Goal: Information Seeking & Learning: Learn about a topic

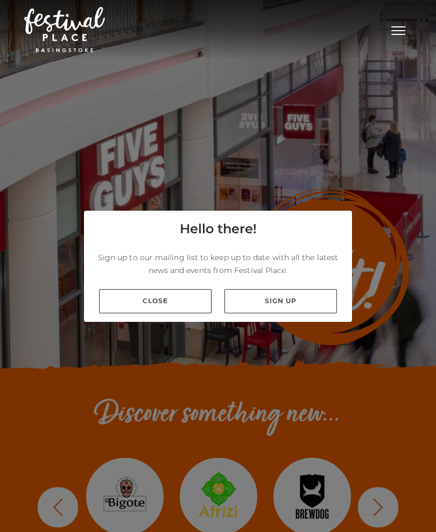
click at [162, 308] on link "Close" at bounding box center [155, 301] width 112 height 24
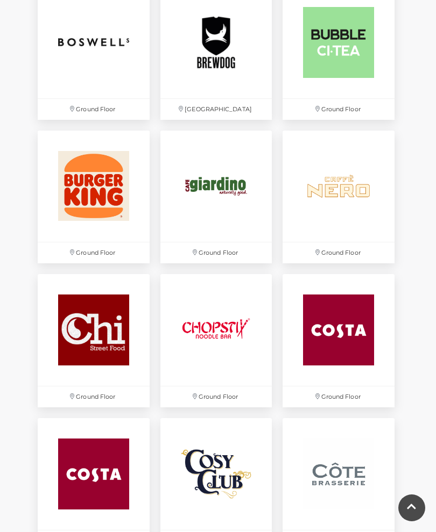
scroll to position [692, 0]
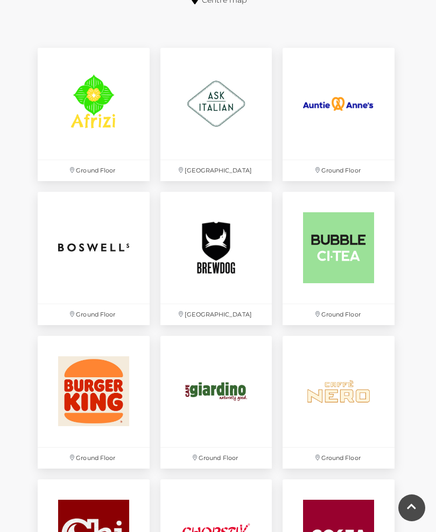
click at [225, 120] on img at bounding box center [216, 104] width 112 height 112
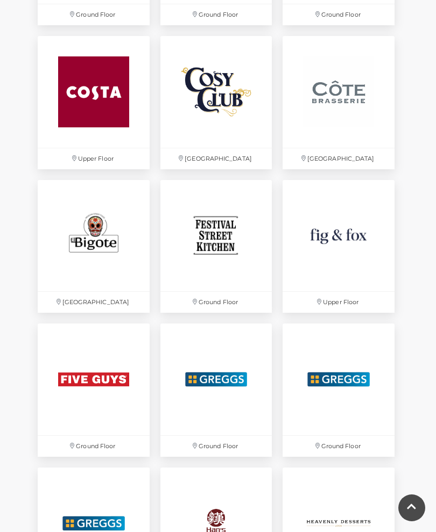
scroll to position [1281, 0]
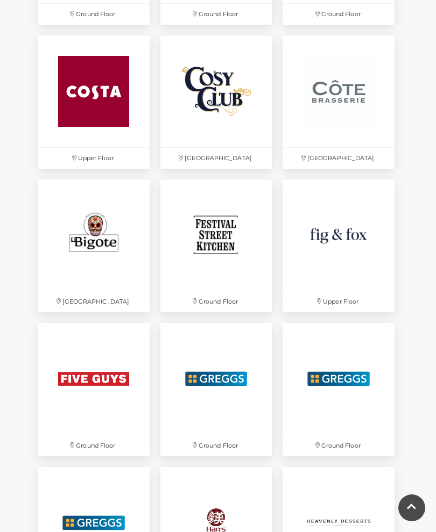
click at [342, 102] on img at bounding box center [338, 91] width 112 height 112
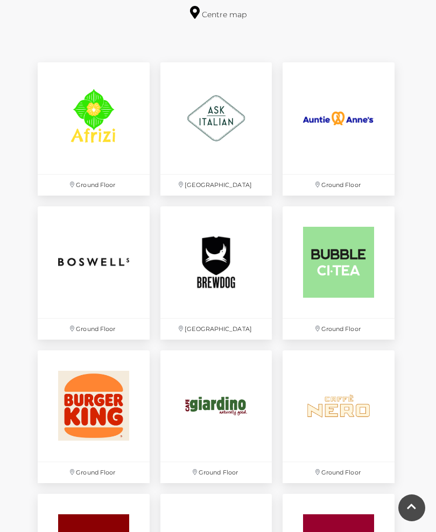
scroll to position [677, 0]
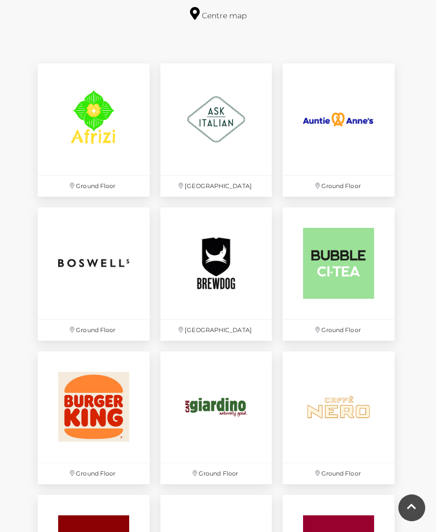
click at [347, 133] on img at bounding box center [338, 119] width 112 height 112
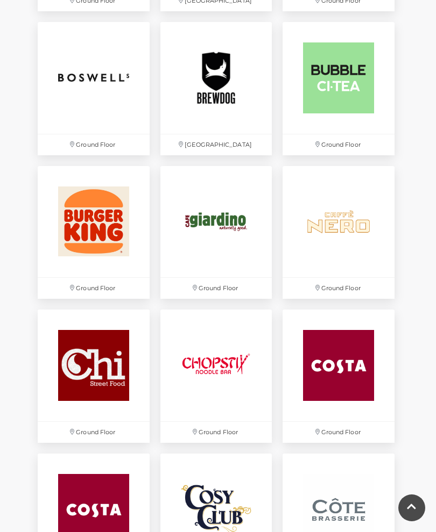
scroll to position [863, 0]
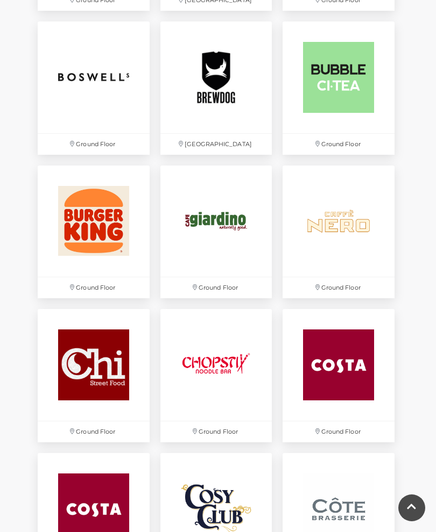
click at [210, 224] on img at bounding box center [216, 222] width 112 height 112
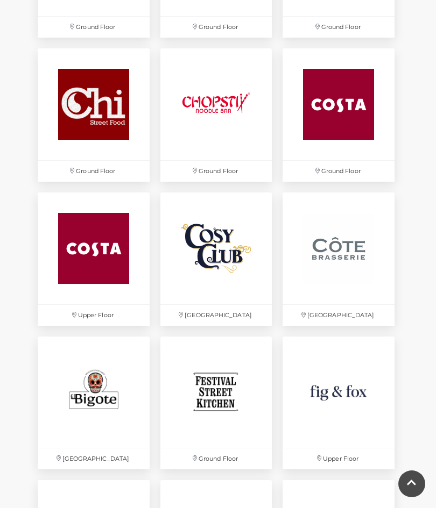
scroll to position [1124, 0]
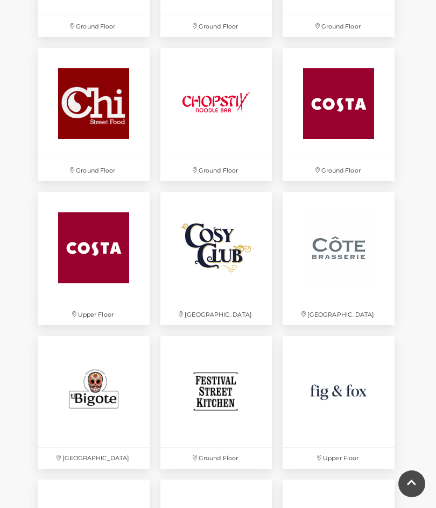
click at [349, 265] on img at bounding box center [338, 248] width 112 height 112
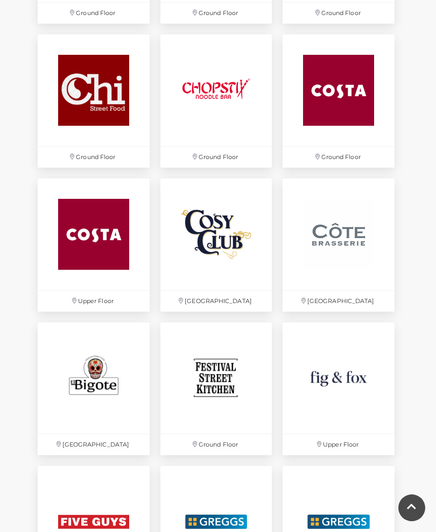
scroll to position [1141, 0]
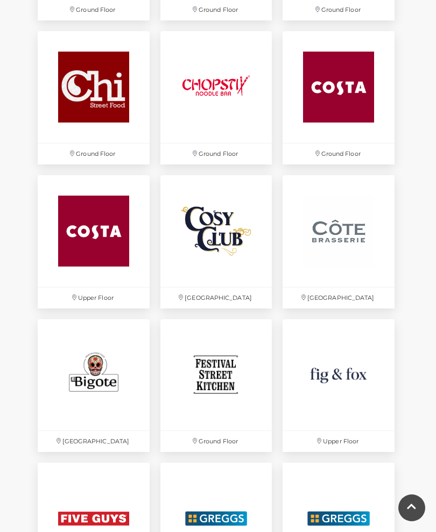
click at [345, 377] on img at bounding box center [338, 375] width 112 height 112
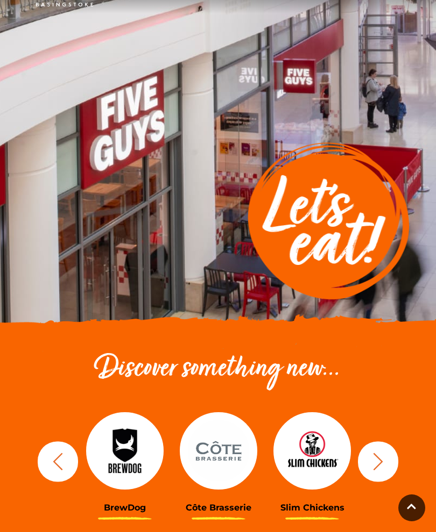
scroll to position [0, 0]
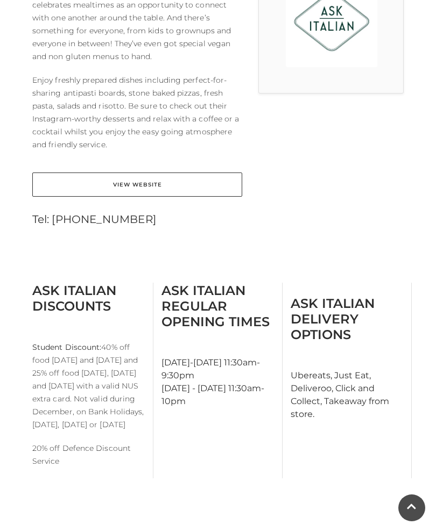
scroll to position [250, 0]
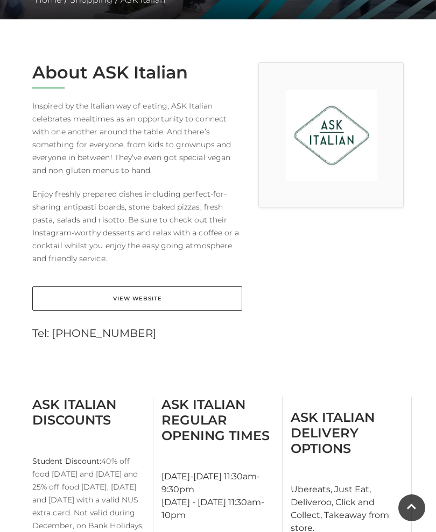
click at [148, 288] on link "View Website" at bounding box center [137, 299] width 210 height 24
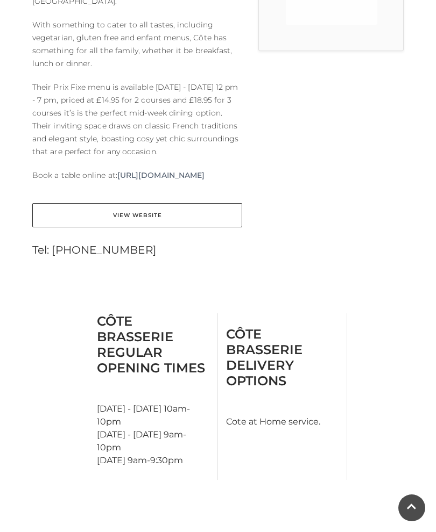
scroll to position [415, 0]
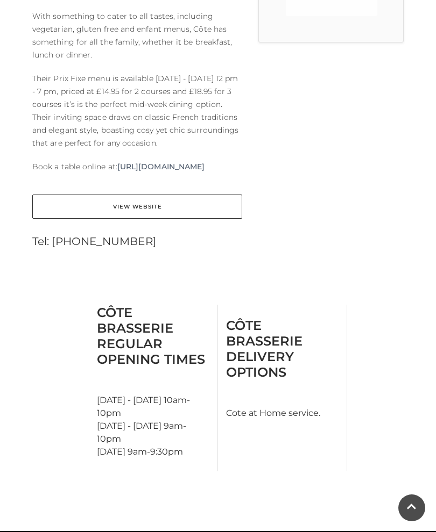
click at [136, 205] on link "View Website" at bounding box center [137, 207] width 210 height 24
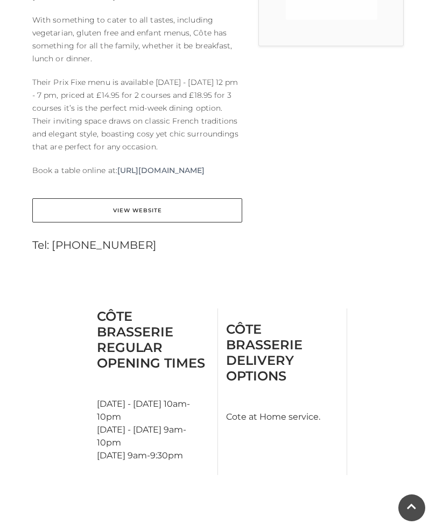
click at [347, 141] on div at bounding box center [330, 81] width 161 height 361
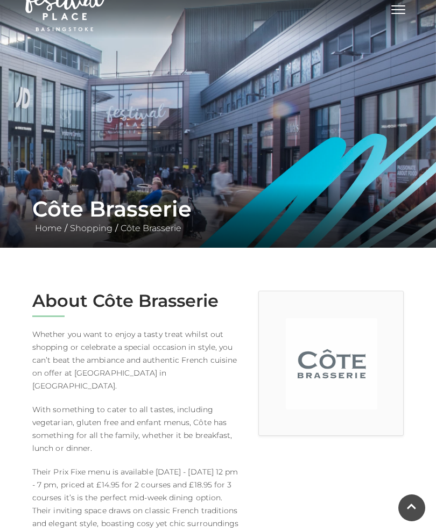
scroll to position [0, 0]
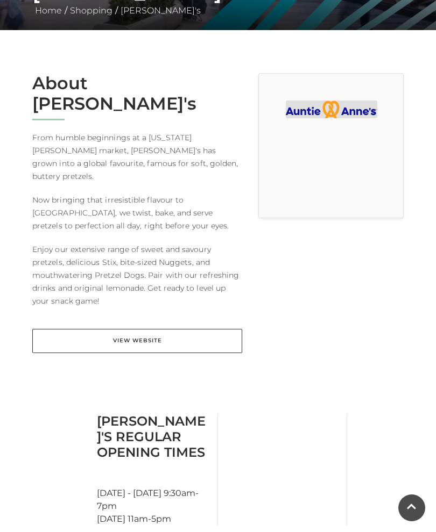
scroll to position [262, 0]
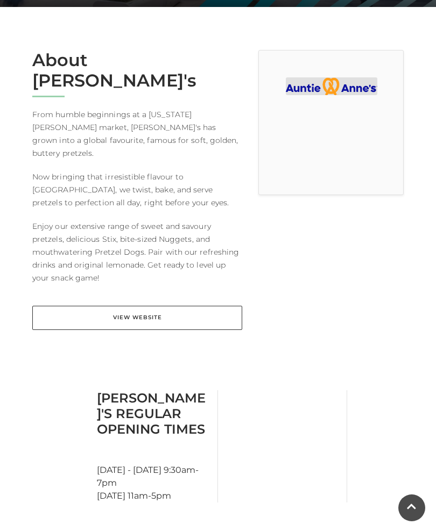
click at [141, 306] on link "View Website" at bounding box center [137, 318] width 210 height 24
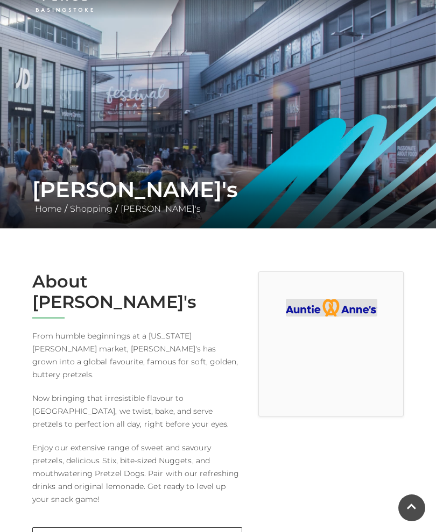
scroll to position [0, 0]
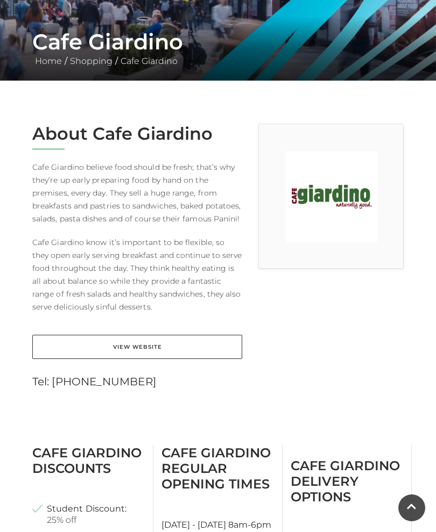
scroll to position [190, 0]
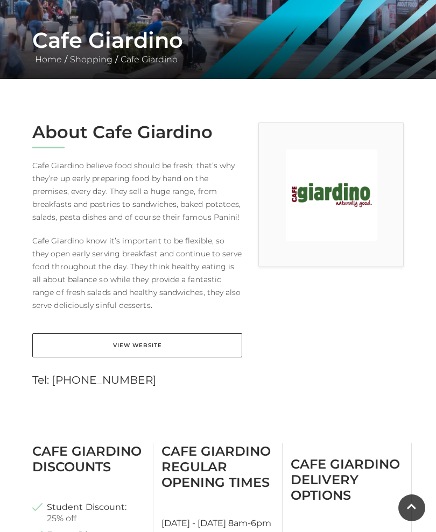
click at [140, 349] on link "View Website" at bounding box center [137, 345] width 210 height 24
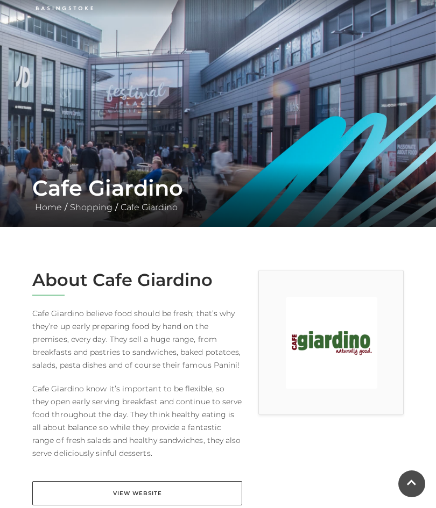
scroll to position [39, 0]
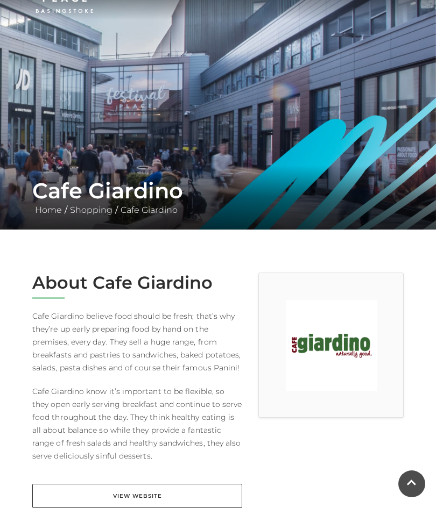
click at [352, 347] on img at bounding box center [331, 345] width 91 height 91
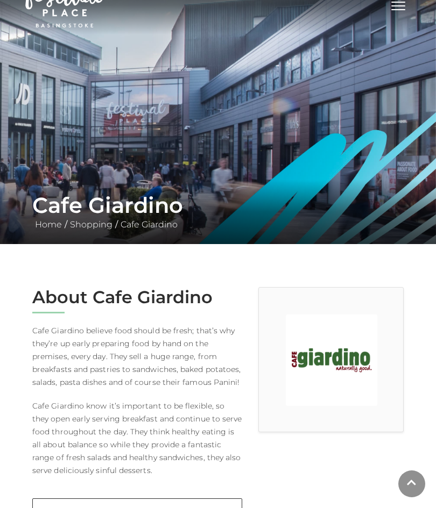
scroll to position [0, 0]
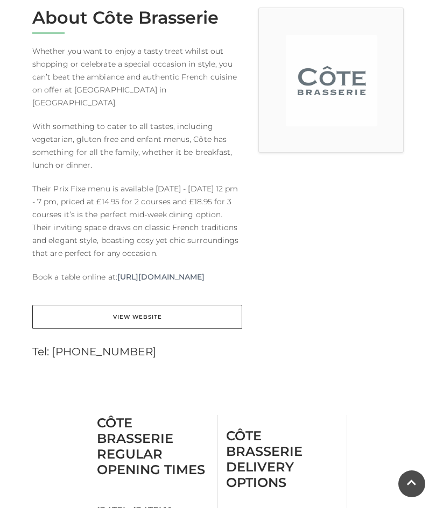
scroll to position [306, 0]
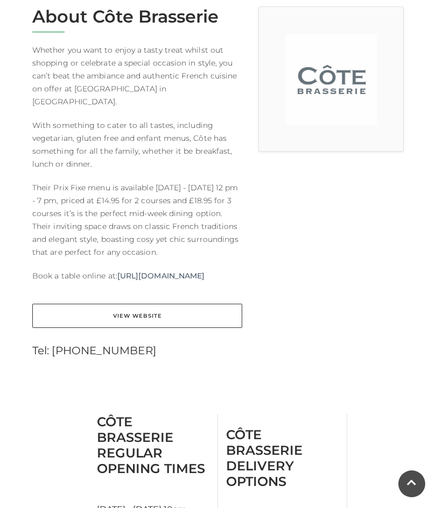
click at [136, 317] on link "View Website" at bounding box center [137, 316] width 210 height 24
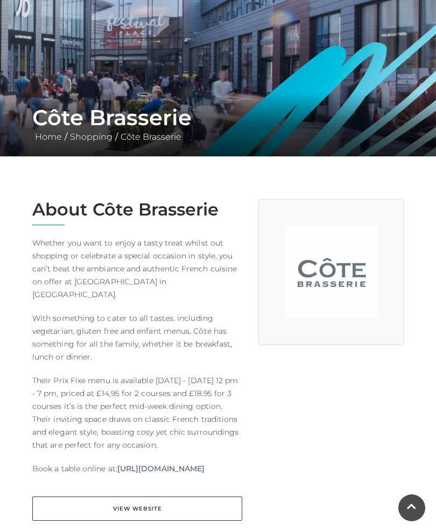
scroll to position [0, 0]
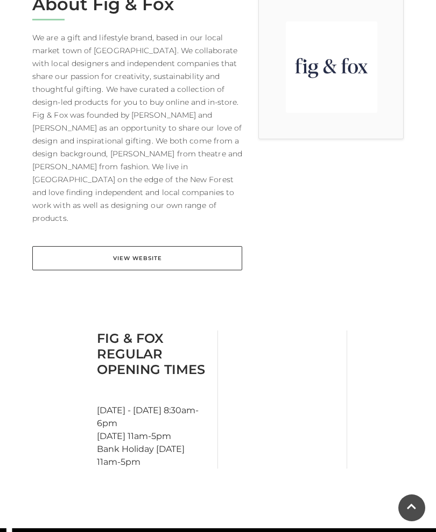
scroll to position [317, 0]
click at [133, 247] on link "View Website" at bounding box center [137, 259] width 210 height 24
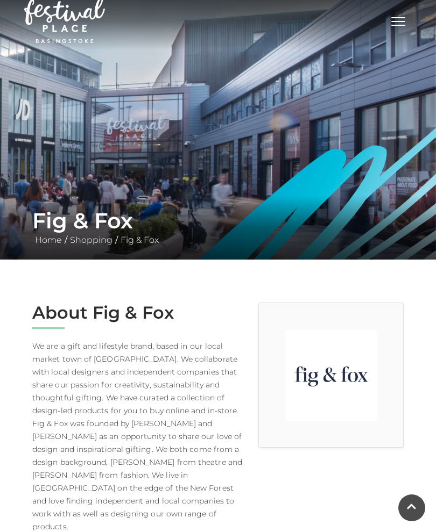
scroll to position [0, 0]
